Goal: Information Seeking & Learning: Learn about a topic

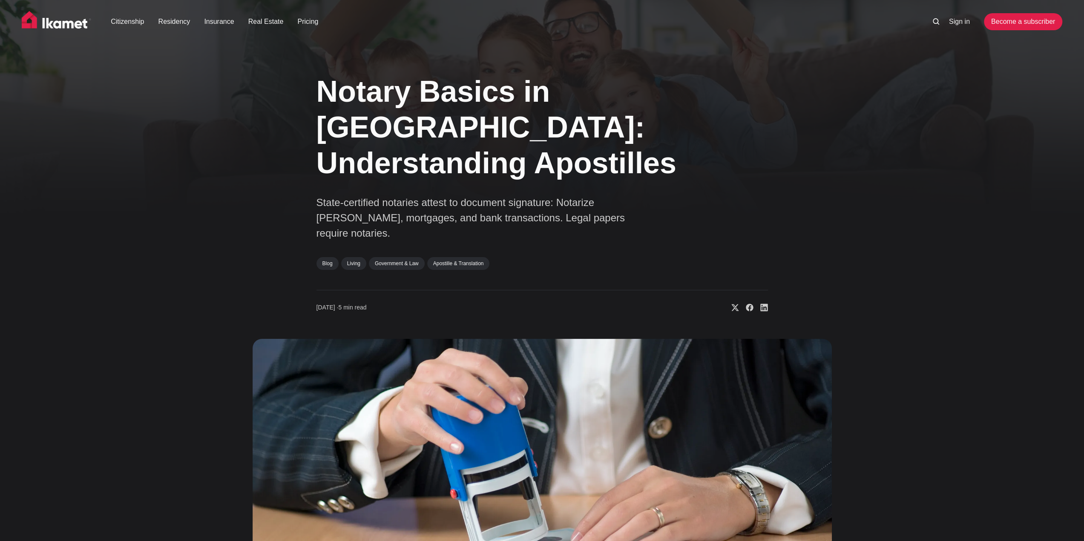
click at [933, 23] on icon at bounding box center [936, 21] width 6 height 6
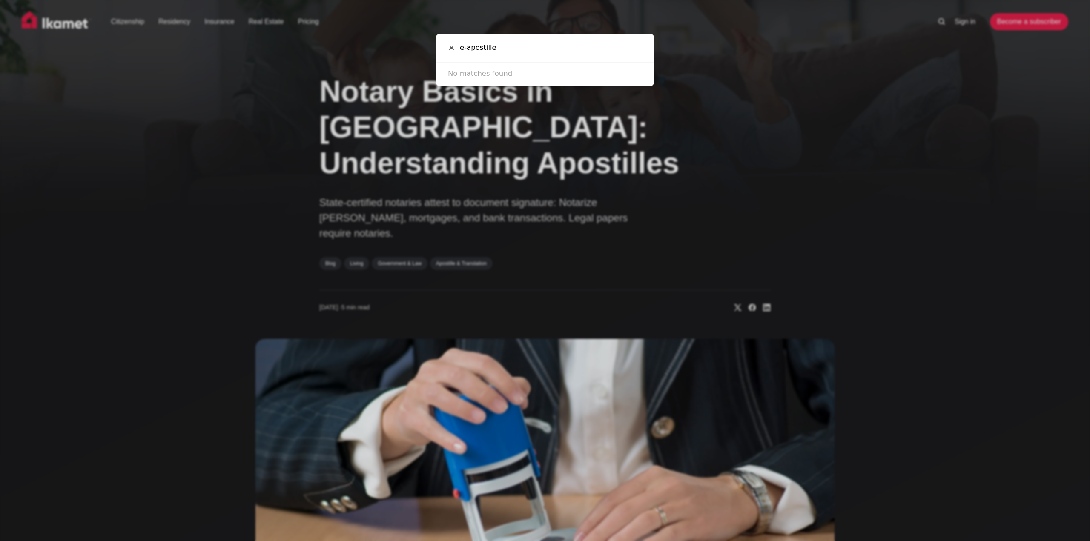
type input "e-apostille"
drag, startPoint x: 467, startPoint y: 49, endPoint x: 399, endPoint y: 33, distance: 70.0
click at [399, 33] on div "e-apostille Cancel No matches found" at bounding box center [545, 270] width 1090 height 541
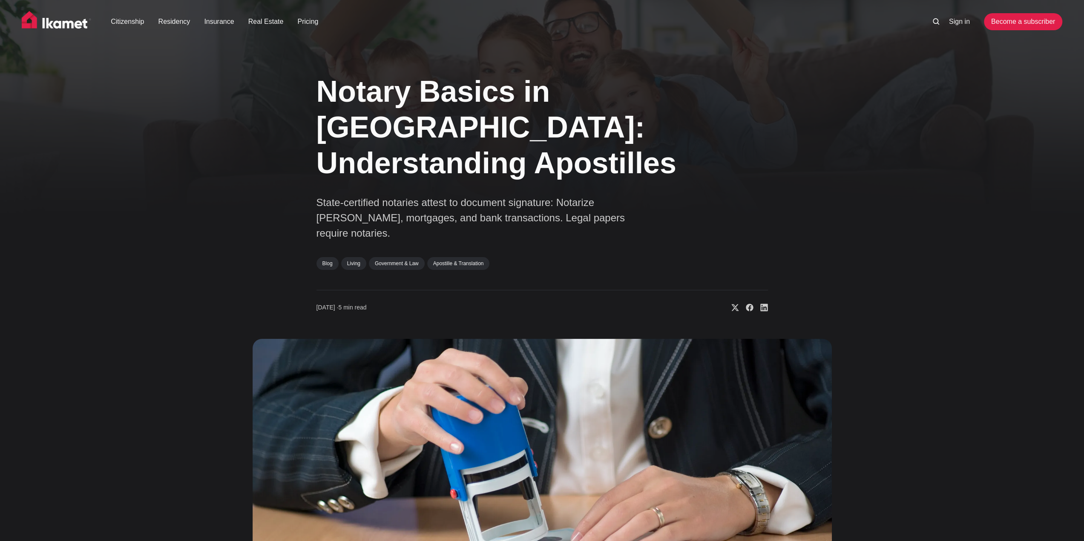
click at [934, 27] on ul "Sign in Become a subscriber" at bounding box center [990, 21] width 144 height 17
click at [938, 23] on icon at bounding box center [936, 21] width 6 height 6
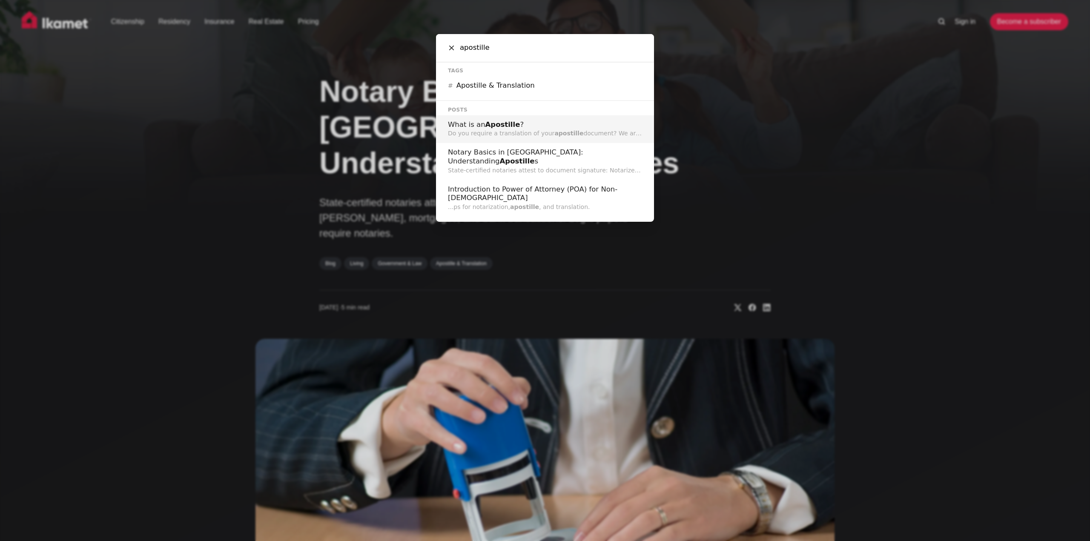
type input "apostille"
click at [579, 121] on h2 "What is an Apostille ?" at bounding box center [545, 125] width 194 height 9
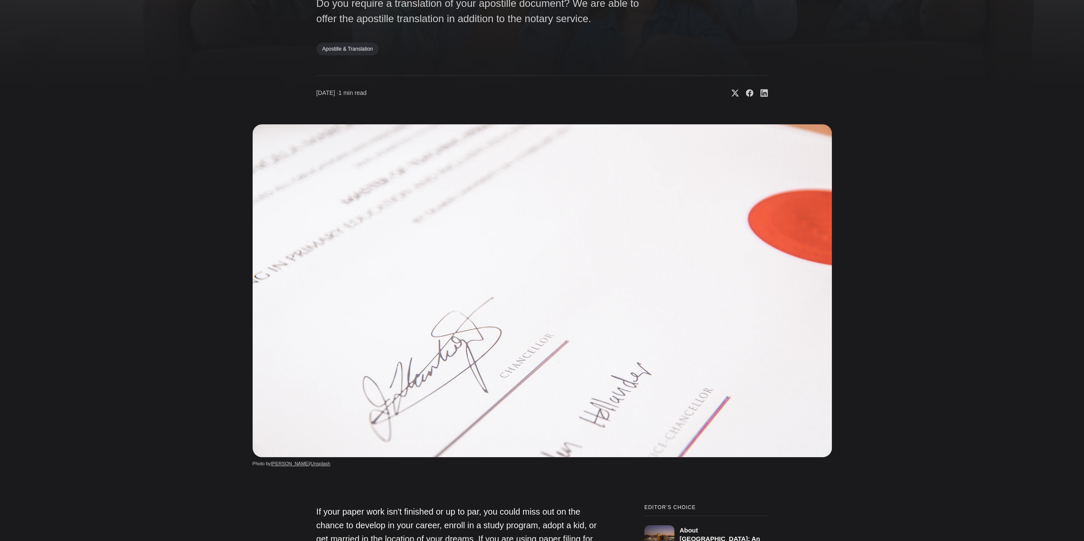
scroll to position [128, 0]
